Goal: Information Seeking & Learning: Learn about a topic

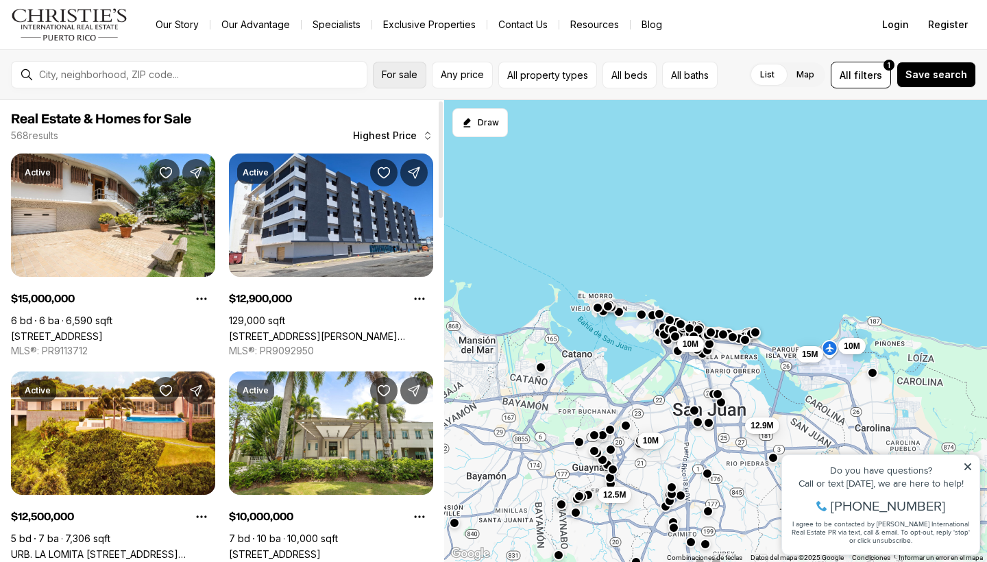
click at [391, 80] on button "For sale" at bounding box center [399, 75] width 53 height 27
click at [459, 76] on span "Any price" at bounding box center [462, 74] width 43 height 11
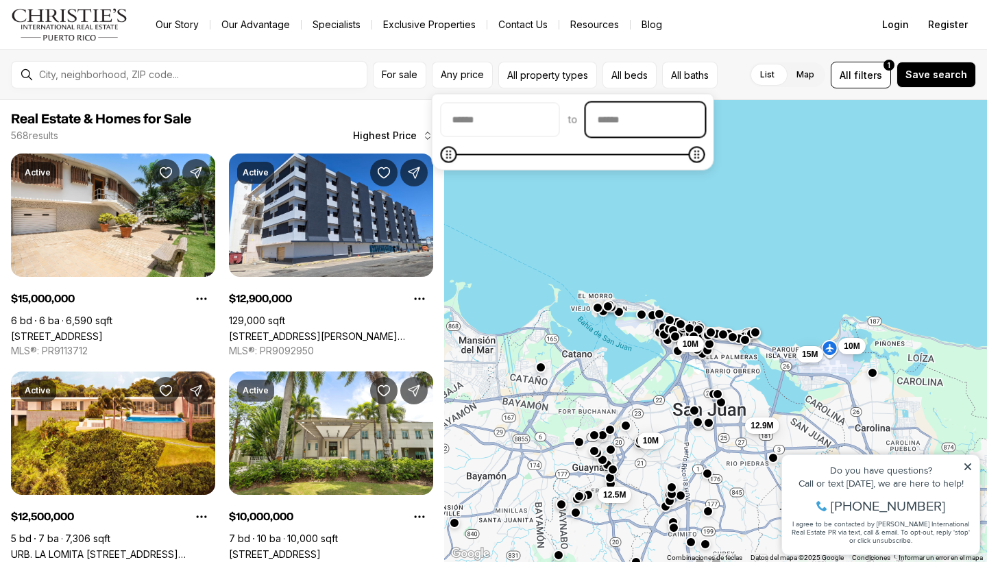
click at [664, 120] on input "priceMax" at bounding box center [646, 120] width 118 height 33
type input "********"
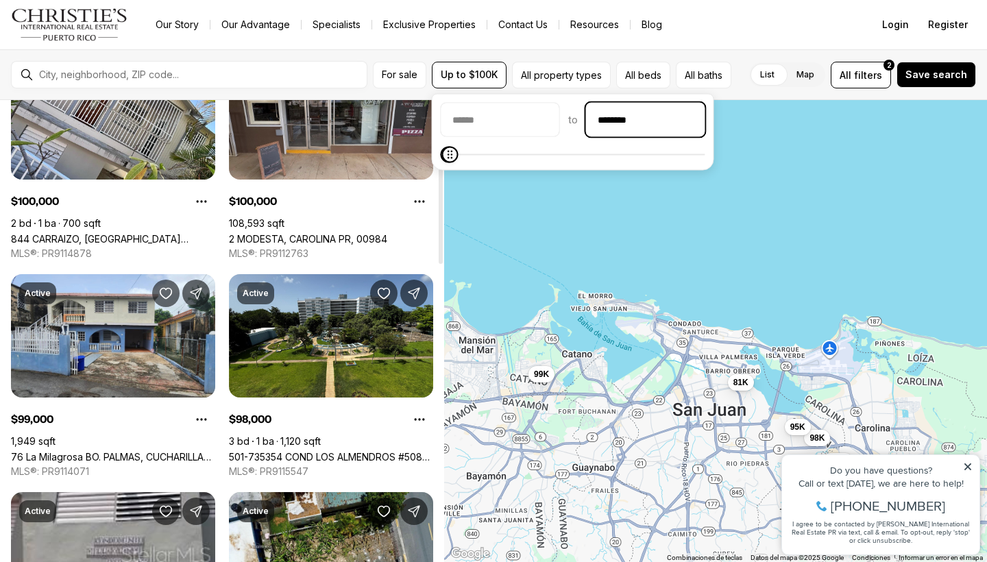
scroll to position [99, 0]
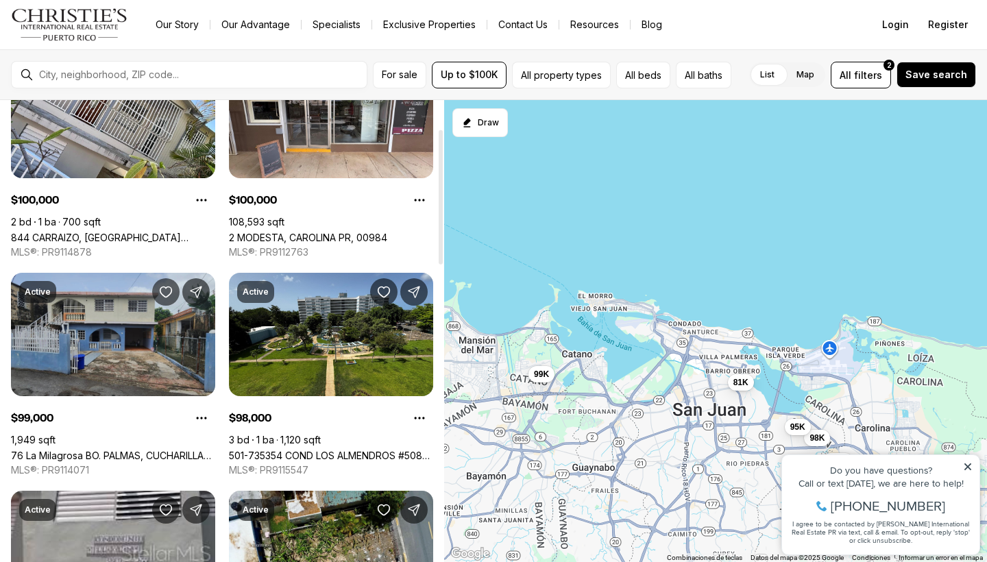
click at [169, 450] on link "76 La Milagrosa BO. PALMAS, CUCHARILLAS, [PERSON_NAME], 00962" at bounding box center [113, 456] width 204 height 12
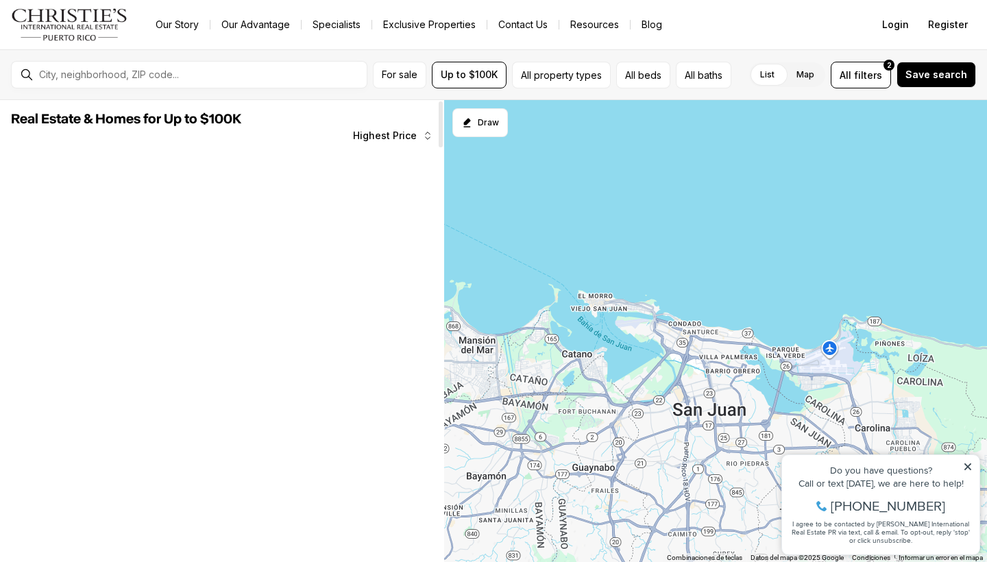
scroll to position [99, 0]
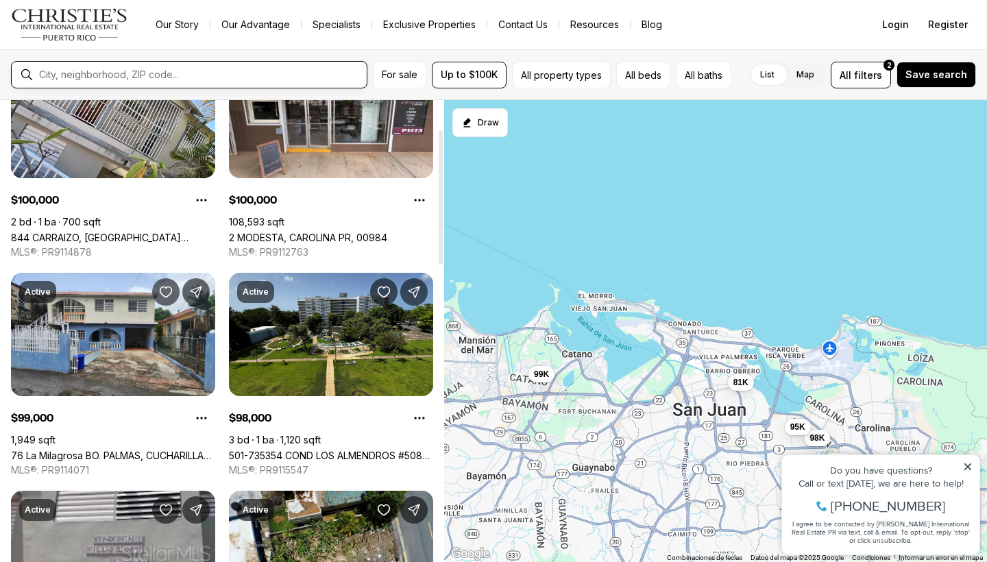
click at [273, 81] on input "text" at bounding box center [200, 75] width 322 height 12
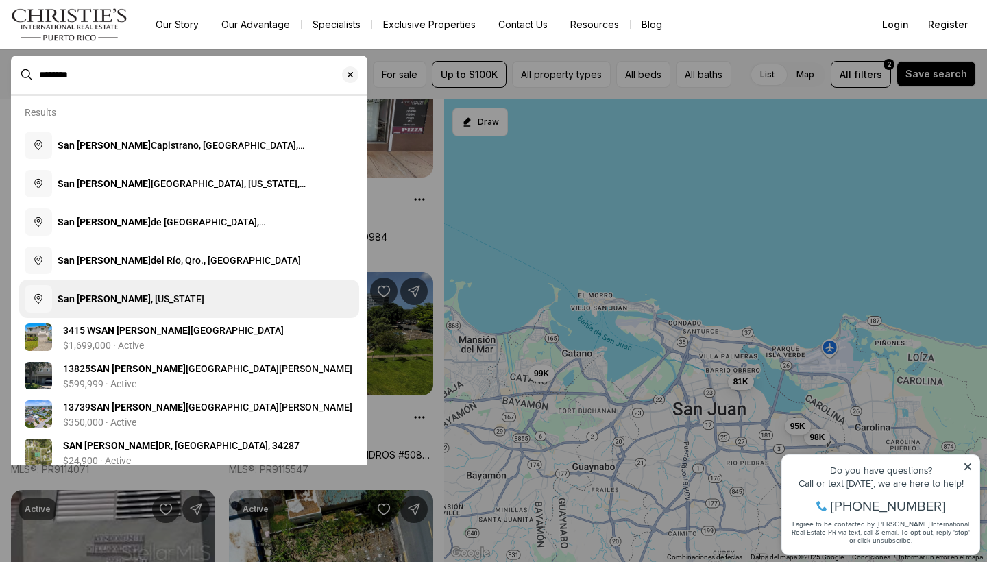
type input "********"
click at [170, 301] on button "San Juan , Puerto Rico" at bounding box center [189, 299] width 340 height 38
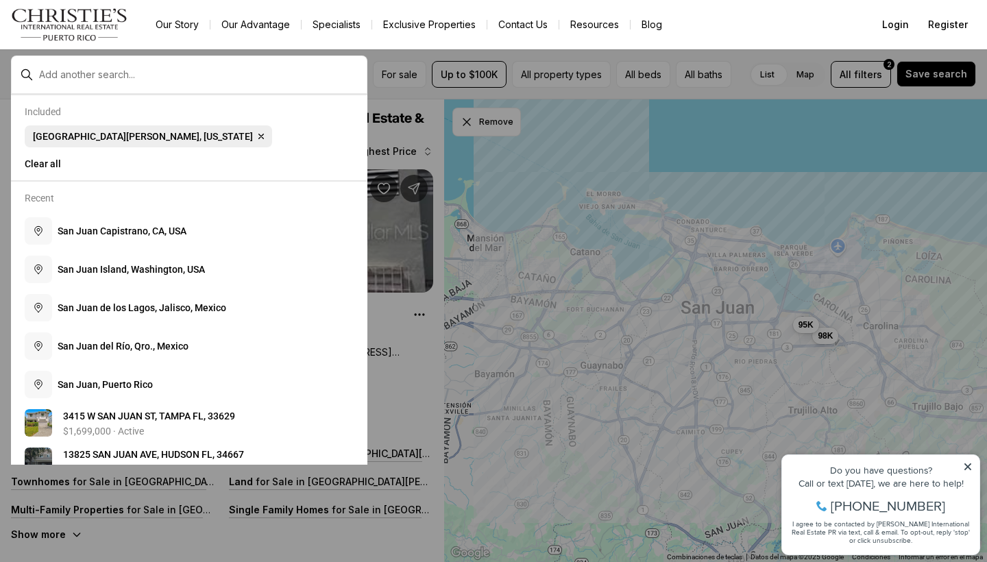
click at [91, 139] on span "San Juan, Puerto Rico" at bounding box center [143, 136] width 220 height 11
